Goal: Task Accomplishment & Management: Use online tool/utility

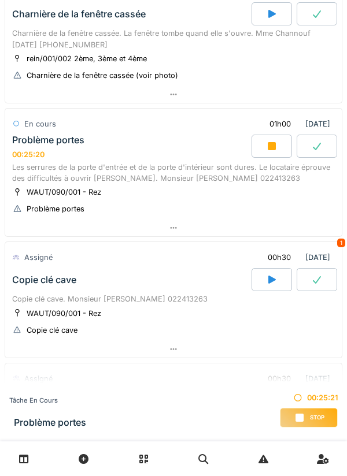
scroll to position [480, 0]
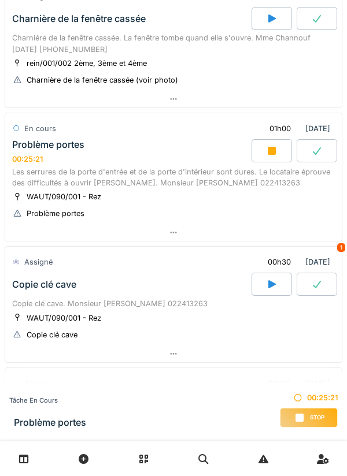
click at [189, 198] on div "WAUT/090/001 - Rez Problème portes" at bounding box center [173, 205] width 323 height 29
click at [187, 183] on div "Les serrures de la porte d'entrée et de la porte d'intérieur sont dures. Le loc…" at bounding box center [173, 178] width 323 height 22
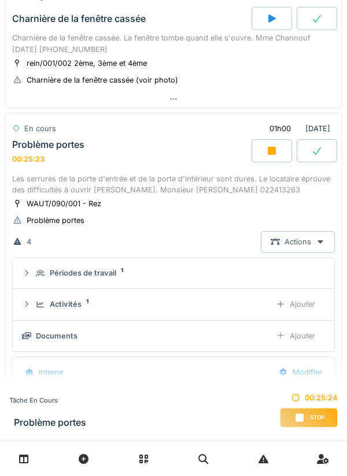
scroll to position [546, 0]
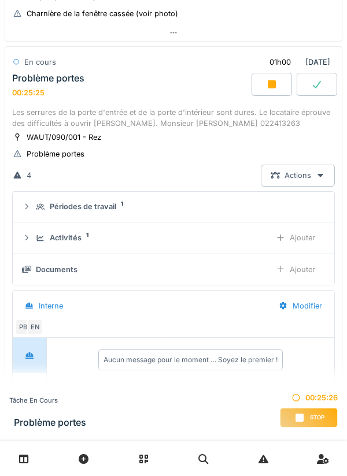
click at [292, 271] on div "Ajouter" at bounding box center [295, 269] width 59 height 21
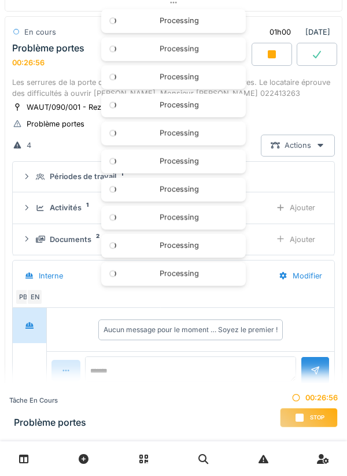
scroll to position [594, 0]
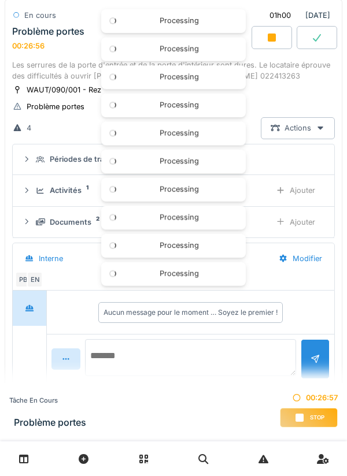
click at [168, 355] on textarea at bounding box center [190, 357] width 211 height 37
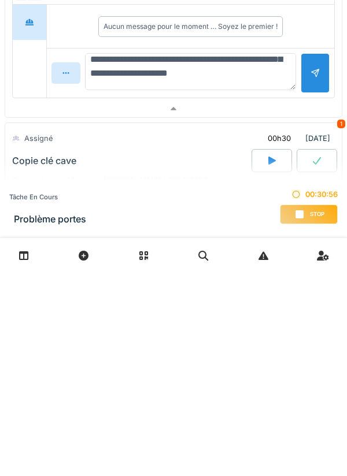
scroll to position [687, 0]
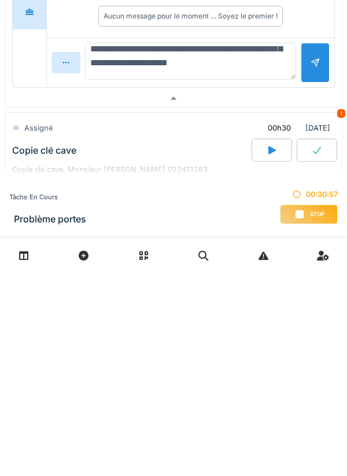
click at [209, 272] on textarea "**********" at bounding box center [190, 264] width 211 height 37
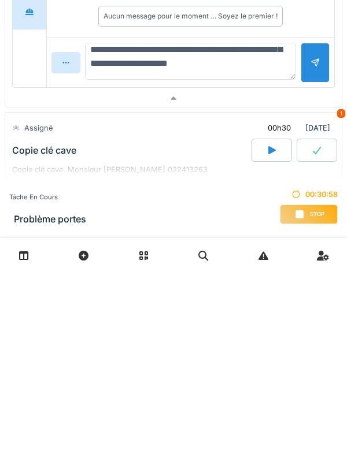
scroll to position [10, 0]
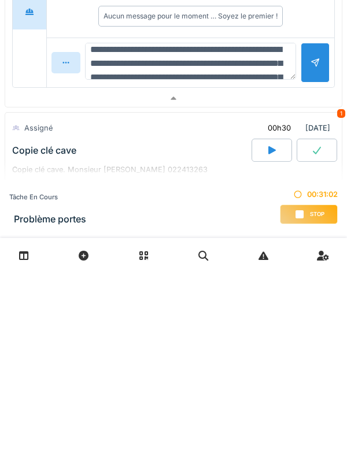
click at [119, 271] on textarea "**********" at bounding box center [190, 264] width 211 height 37
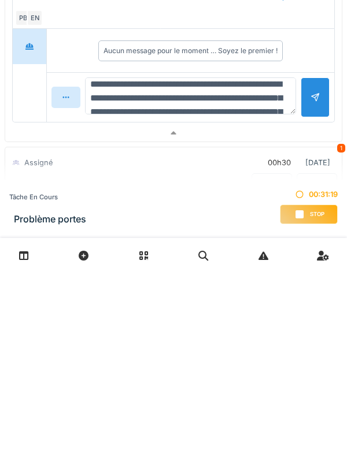
scroll to position [667, 0]
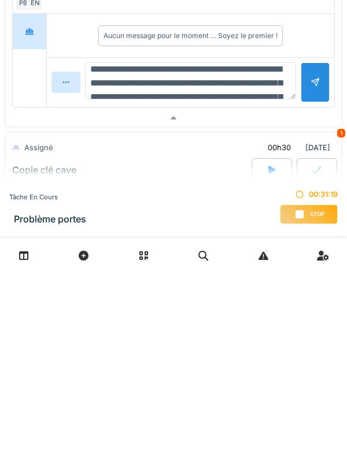
click at [263, 286] on textarea "**********" at bounding box center [190, 284] width 211 height 37
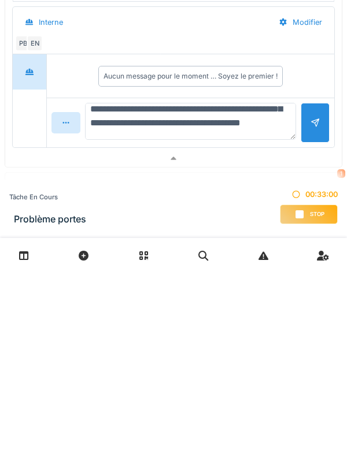
scroll to position [152, 0]
type textarea "**********"
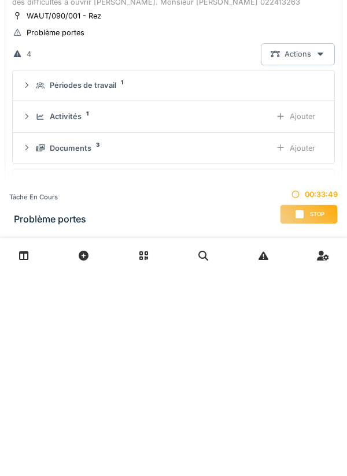
scroll to position [465, 0]
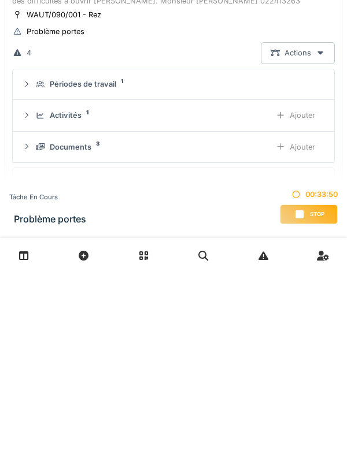
click at [205, 346] on div "Documents 3" at bounding box center [148, 350] width 225 height 11
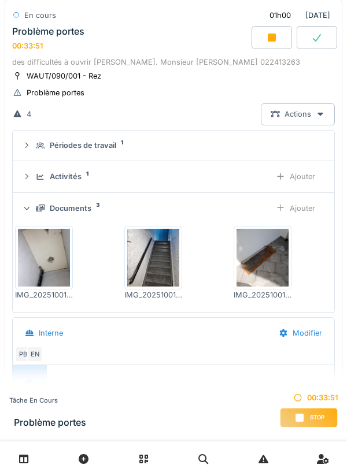
scroll to position [609, 0]
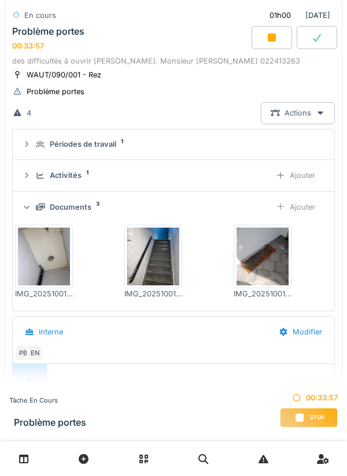
click at [306, 209] on div "Ajouter" at bounding box center [295, 207] width 59 height 21
click at [207, 109] on div "4 Actions" at bounding box center [173, 112] width 323 height 21
click at [193, 61] on div "Les serrures de la porte d'entrée et de la porte d'intérieur sont dures. Le loc…" at bounding box center [173, 56] width 323 height 22
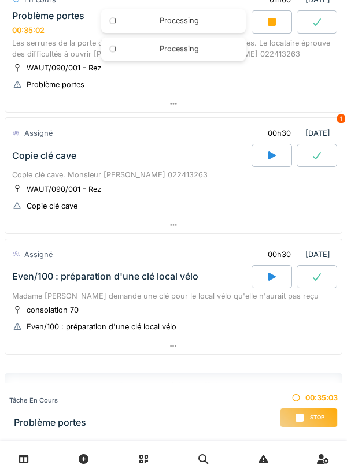
scroll to position [602, 0]
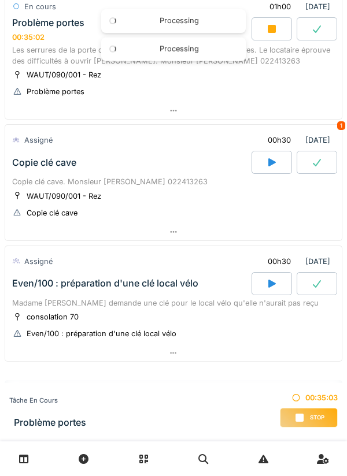
click at [202, 28] on div "Processing" at bounding box center [173, 21] width 145 height 24
click at [269, 93] on div "WAUT/090/001 - Rez Problème portes" at bounding box center [173, 83] width 323 height 29
click at [189, 91] on div "WAUT/090/001 - Rez Problème portes" at bounding box center [173, 83] width 323 height 29
click at [130, 64] on div "Les serrures de la porte d'entrée et de la porte d'intérieur sont dures. Le loc…" at bounding box center [173, 56] width 323 height 22
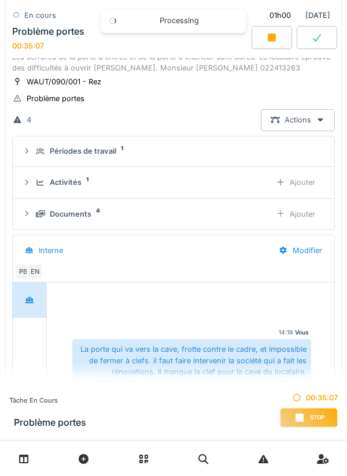
scroll to position [546, 0]
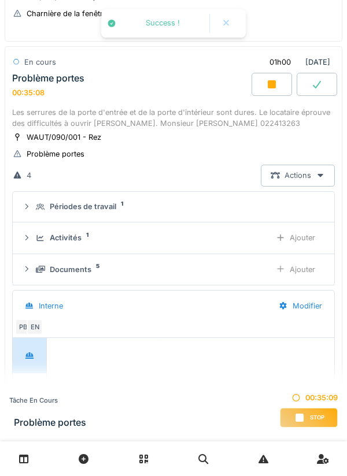
click at [164, 275] on div "Documents 5" at bounding box center [148, 269] width 225 height 11
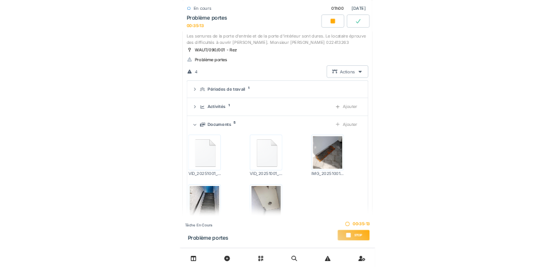
scroll to position [660, 0]
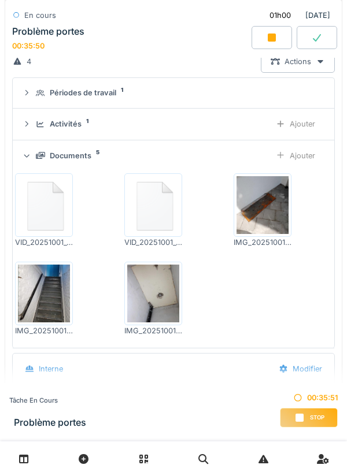
click at [292, 158] on div "Ajouter" at bounding box center [295, 155] width 59 height 21
click at [191, 29] on div "Processing" at bounding box center [173, 21] width 145 height 24
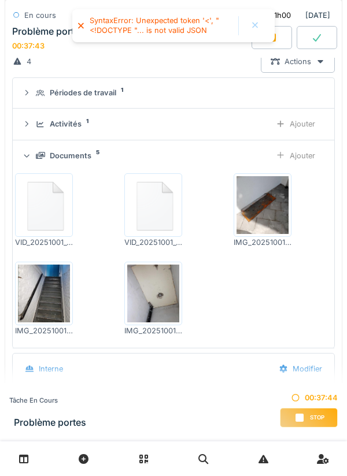
click at [293, 157] on div "Ajouter" at bounding box center [295, 155] width 59 height 21
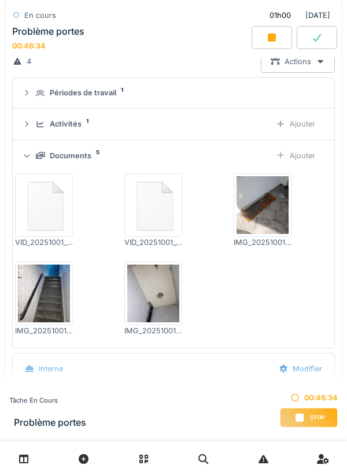
click at [311, 409] on div "Stop" at bounding box center [309, 418] width 58 height 20
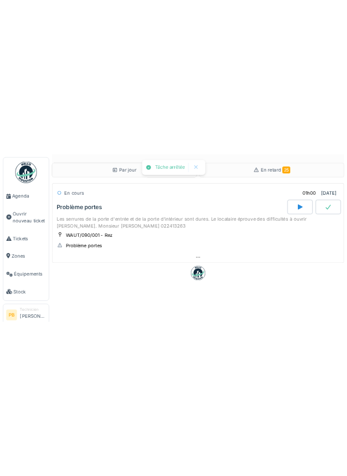
scroll to position [0, 0]
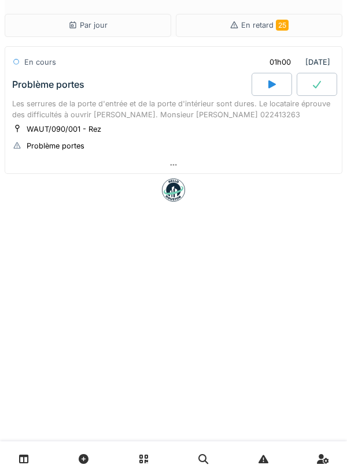
click at [228, 131] on div "WAUT/090/001 - Rez Problème portes" at bounding box center [173, 137] width 323 height 29
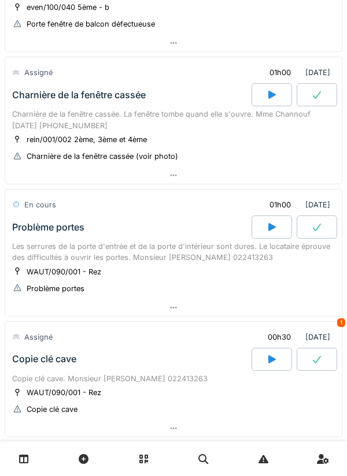
scroll to position [402, 0]
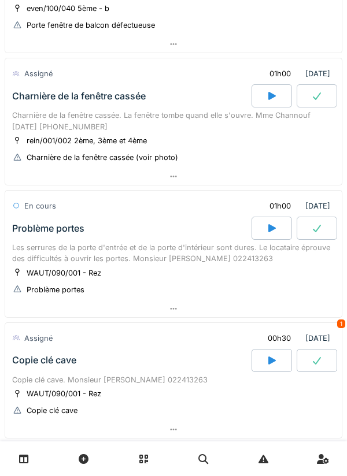
click at [189, 132] on div "Charnière de la fenêtre cassée. La fenêtre tombe quand elle s'ouvre. Mme Channo…" at bounding box center [173, 121] width 323 height 22
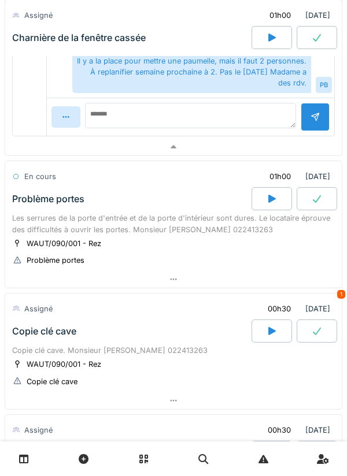
scroll to position [949, 0]
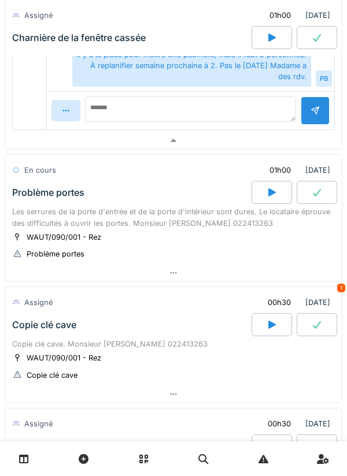
click at [182, 228] on div "Les serrures de la porte d'entrée et de la porte d'intérieur sont dures. Le loc…" at bounding box center [173, 217] width 323 height 22
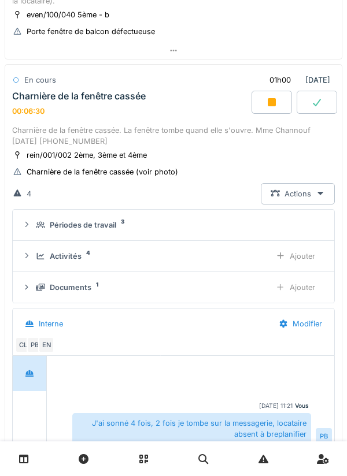
scroll to position [395, 0]
click at [13, 28] on icon at bounding box center [17, 32] width 9 height 8
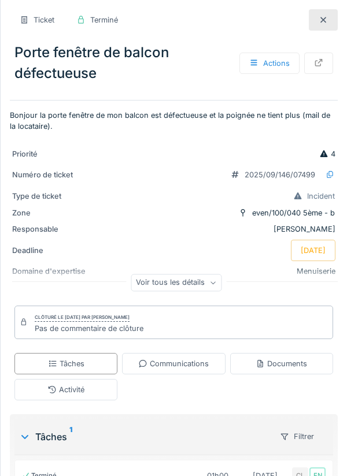
click at [295, 8] on div "Ticket Terminé" at bounding box center [174, 20] width 328 height 26
click at [312, 9] on div at bounding box center [323, 19] width 29 height 21
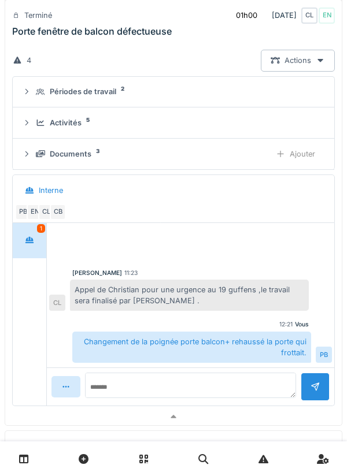
scroll to position [294, 0]
